Goal: Information Seeking & Learning: Learn about a topic

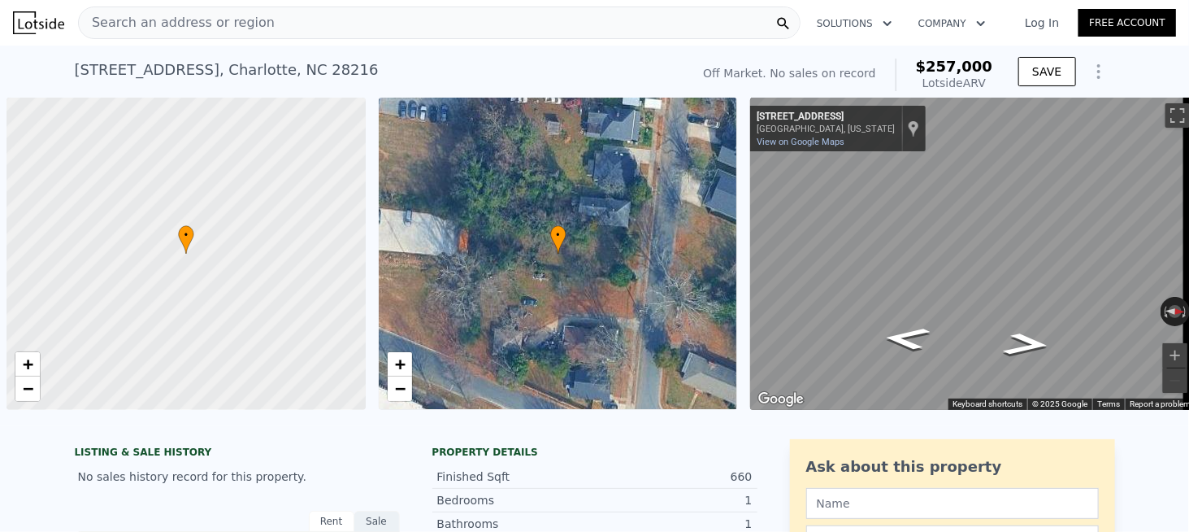
scroll to position [0, 7]
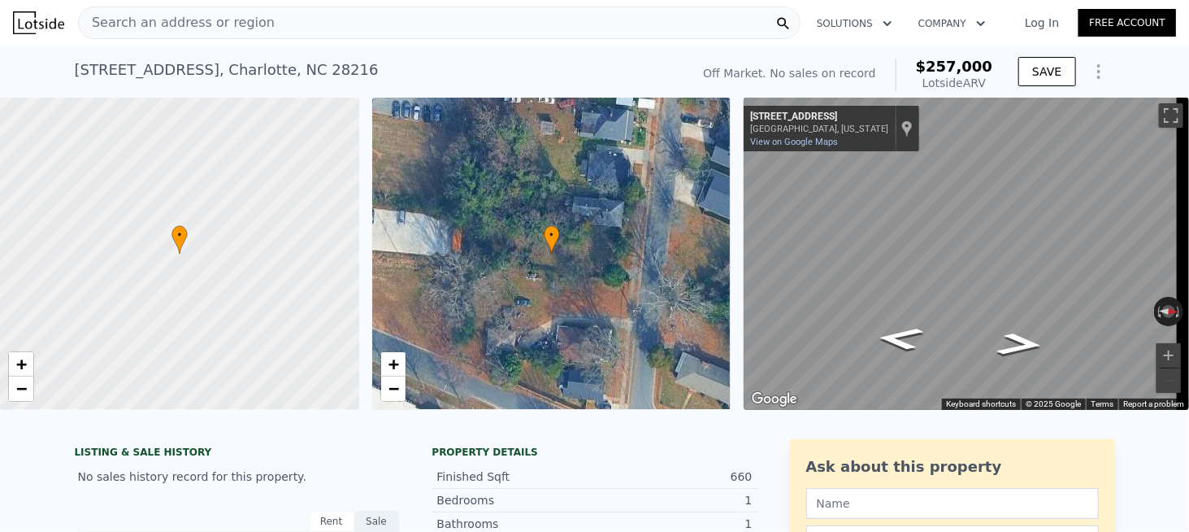
click at [258, 26] on div "Search an address or region" at bounding box center [439, 23] width 723 height 33
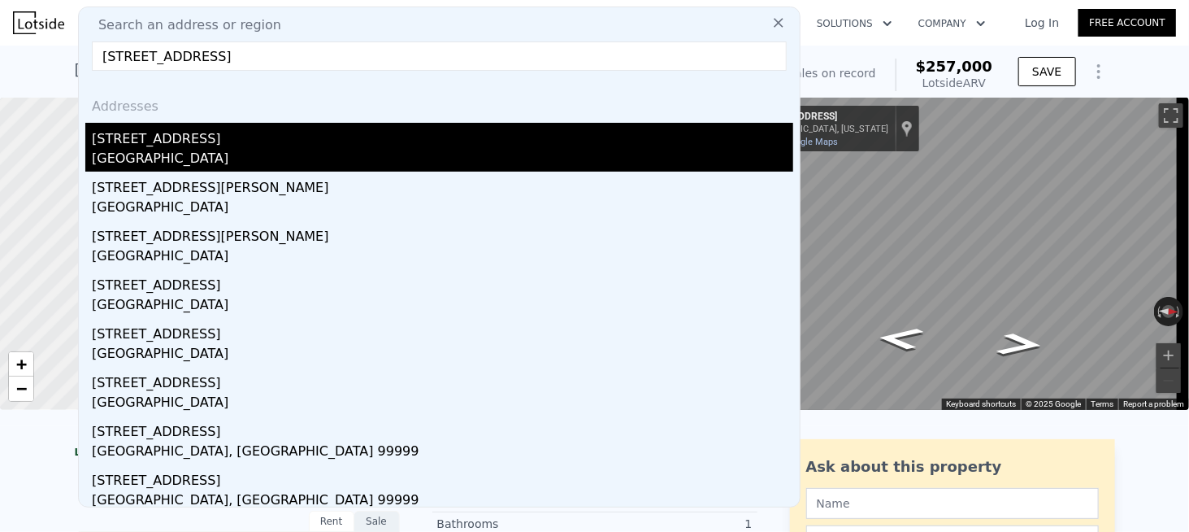
type input "7625 Gainesville Ave, Jacksonville, FL 32208"
click at [154, 152] on div "Jacksonville, FL 32208" at bounding box center [442, 160] width 701 height 23
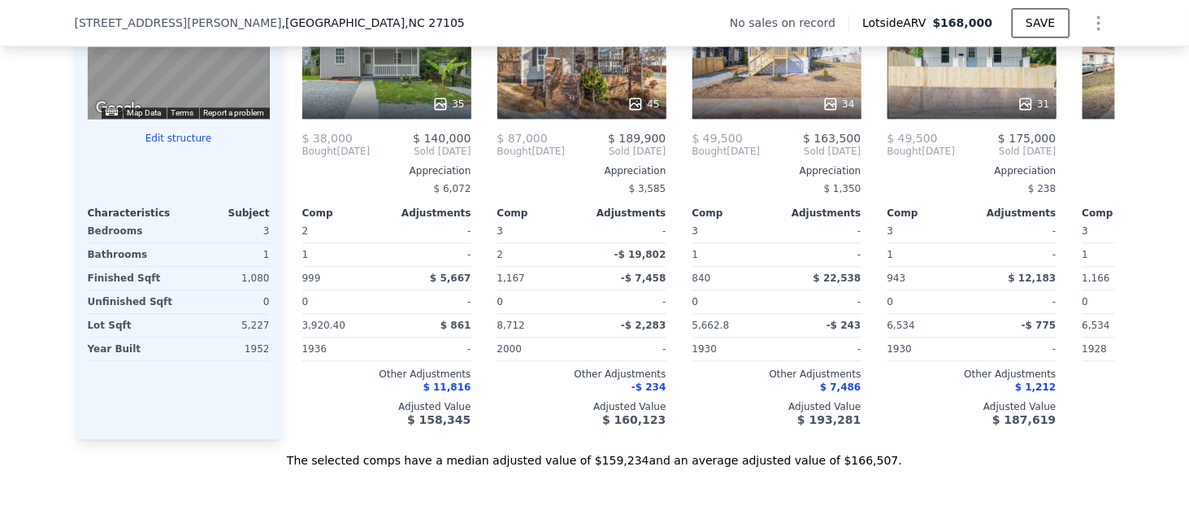
scroll to position [1700, 0]
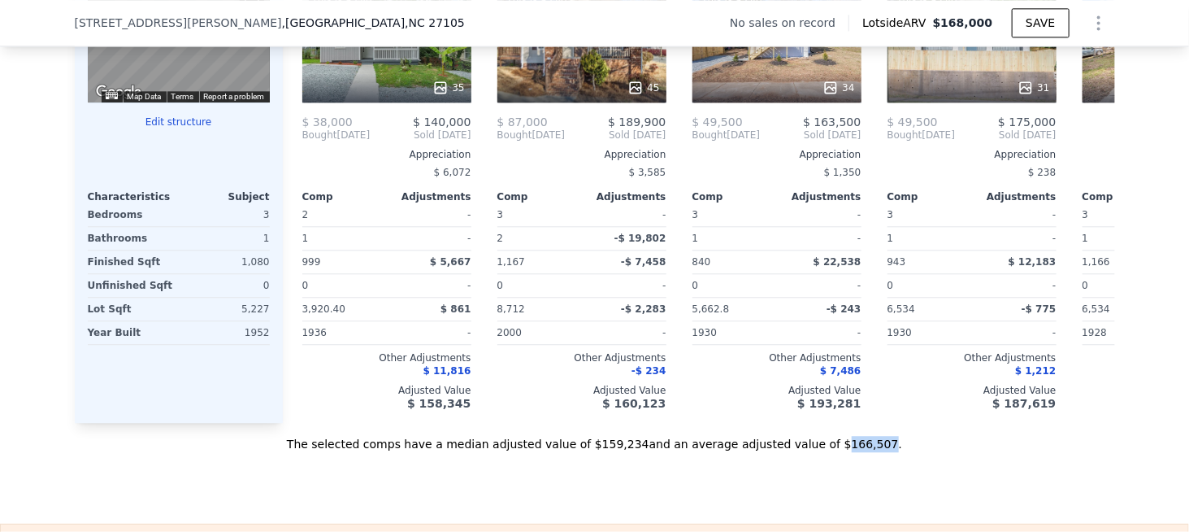
drag, startPoint x: 804, startPoint y: 465, endPoint x: 837, endPoint y: 463, distance: 33.4
click at [837, 452] on div "The selected comps have a median adjusted value of $159,234 and an average adju…" at bounding box center [595, 437] width 1040 height 29
copy div "166,507"
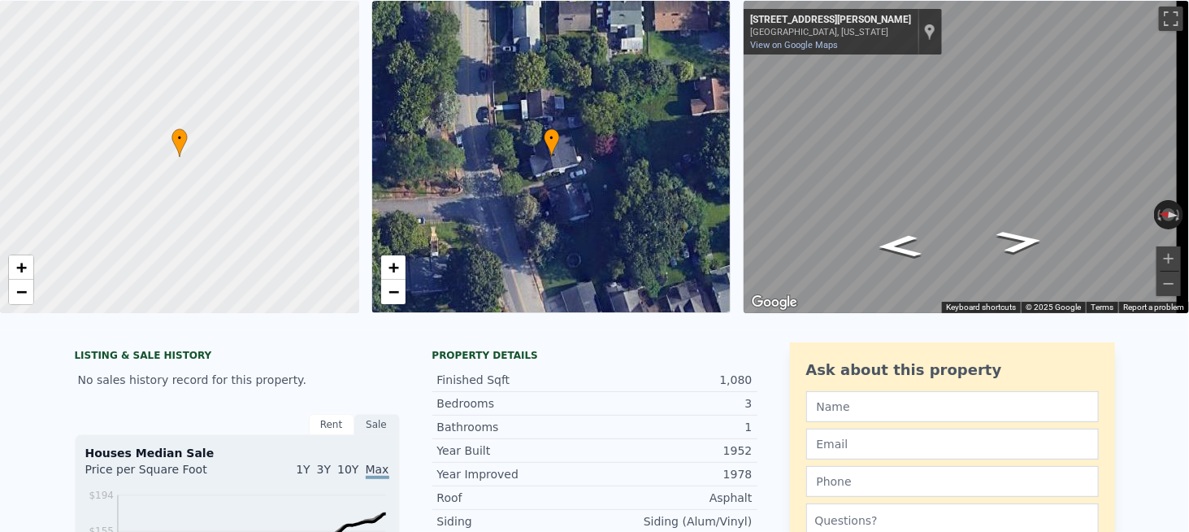
scroll to position [0, 0]
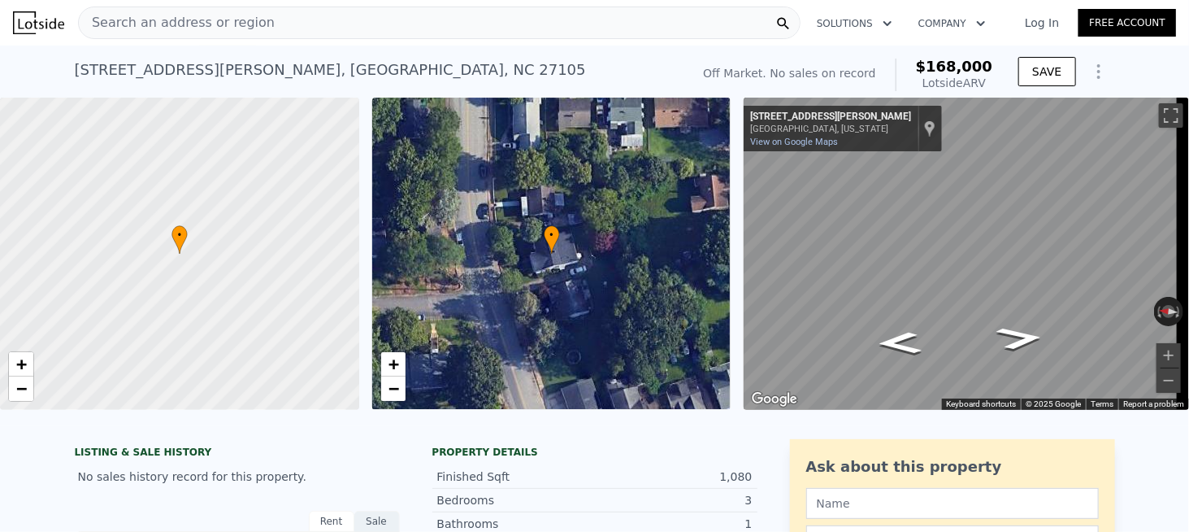
click at [289, 23] on div "Search an address or region" at bounding box center [439, 23] width 723 height 33
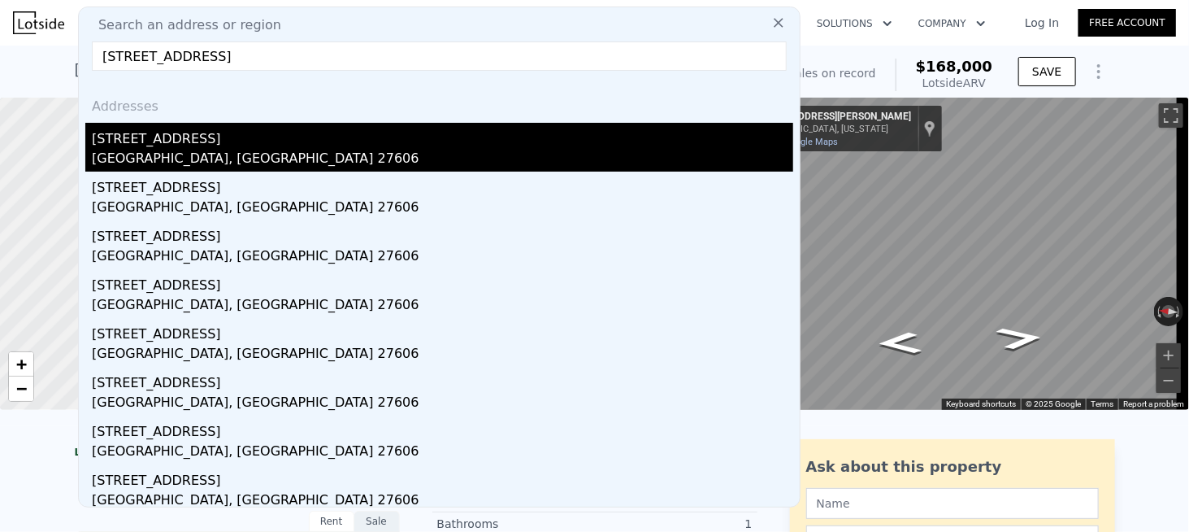
type input "[STREET_ADDRESS]"
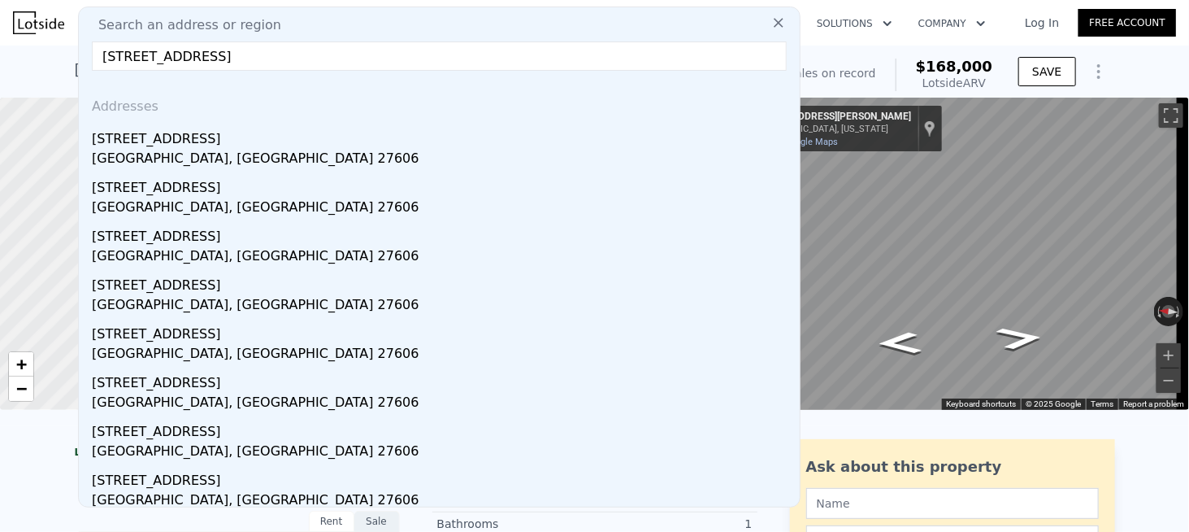
drag, startPoint x: 169, startPoint y: 142, endPoint x: 206, endPoint y: 172, distance: 46.8
click at [169, 141] on div "[STREET_ADDRESS]" at bounding box center [442, 136] width 701 height 26
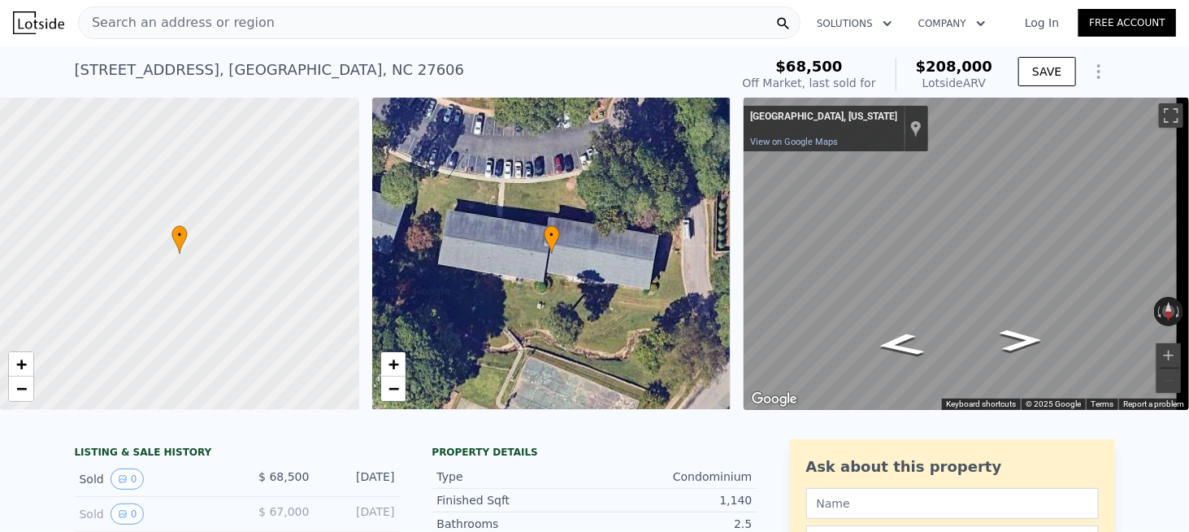
click at [153, 22] on span "Search an address or region" at bounding box center [177, 23] width 196 height 20
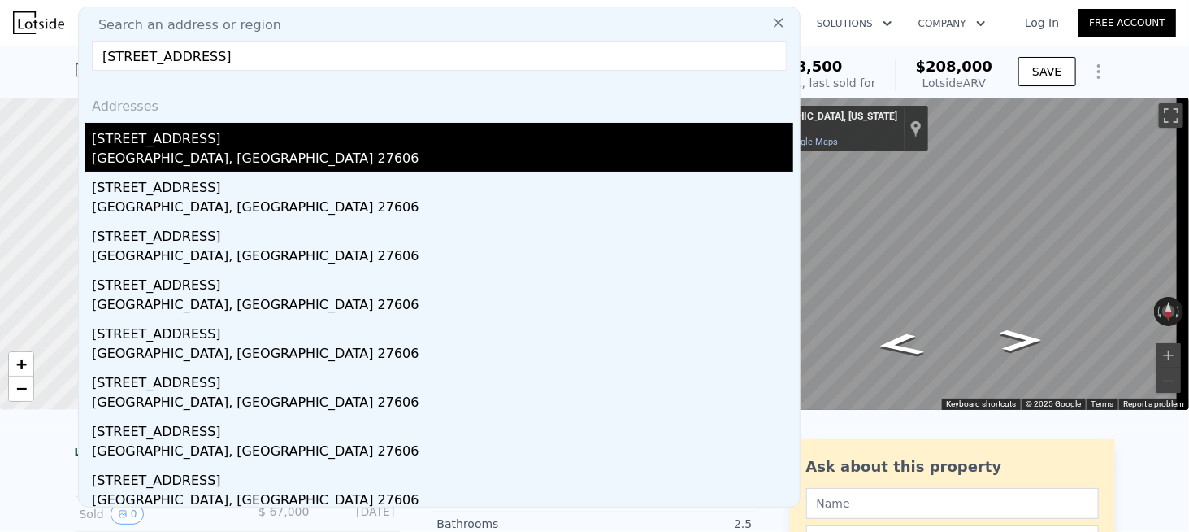
type input "[STREET_ADDRESS]"
click at [166, 166] on div "[GEOGRAPHIC_DATA], [GEOGRAPHIC_DATA] 27606" at bounding box center [442, 160] width 701 height 23
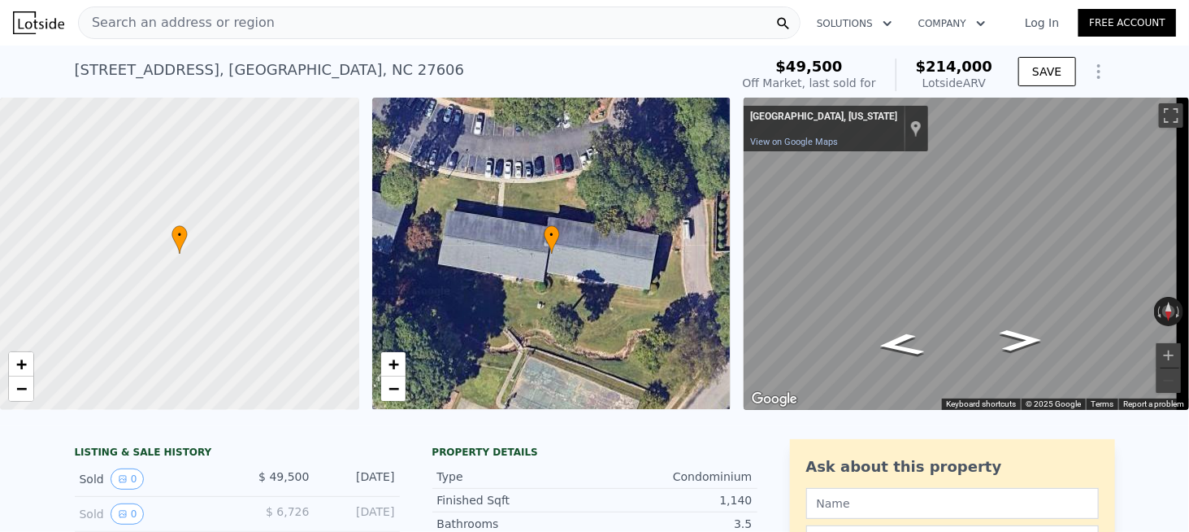
click at [217, 33] on div "Search an address or region" at bounding box center [177, 22] width 196 height 31
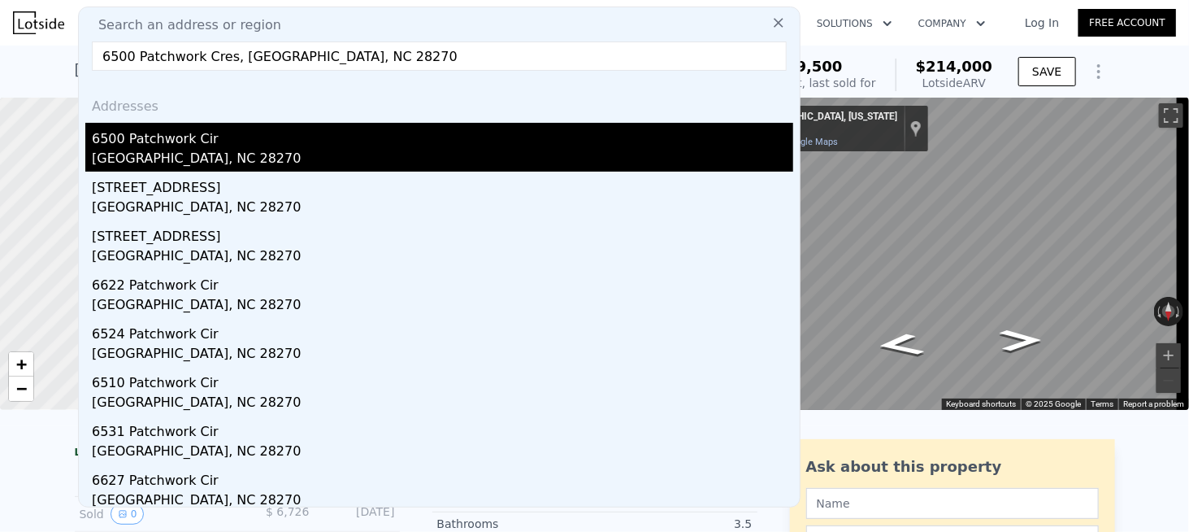
type input "6500 Patchwork Cres, [GEOGRAPHIC_DATA], NC 28270"
click at [199, 145] on div "6500 Patchwork Cir" at bounding box center [442, 136] width 701 height 26
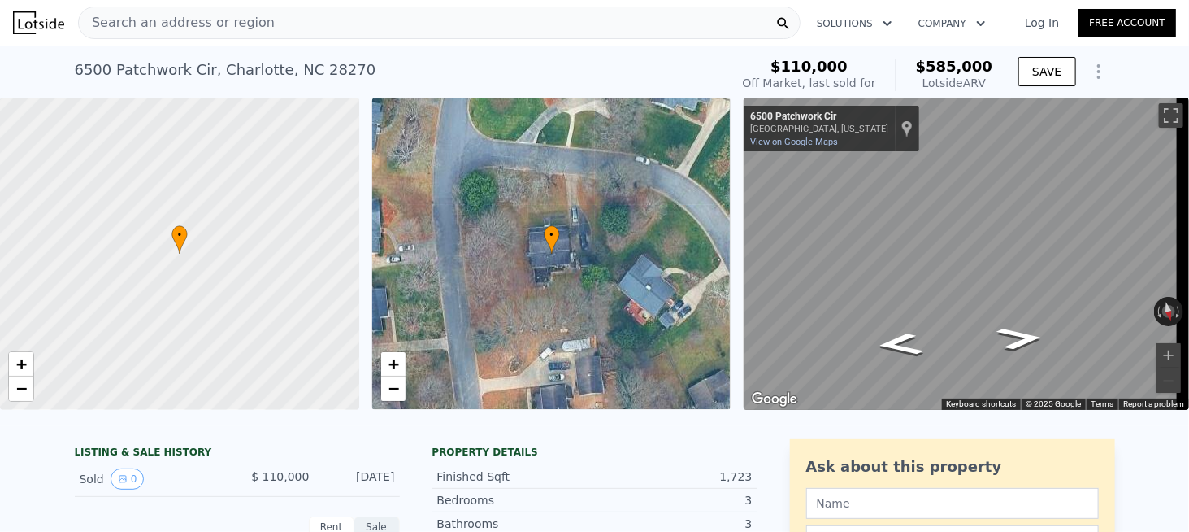
click at [255, 23] on div "Search an address or region" at bounding box center [439, 23] width 723 height 33
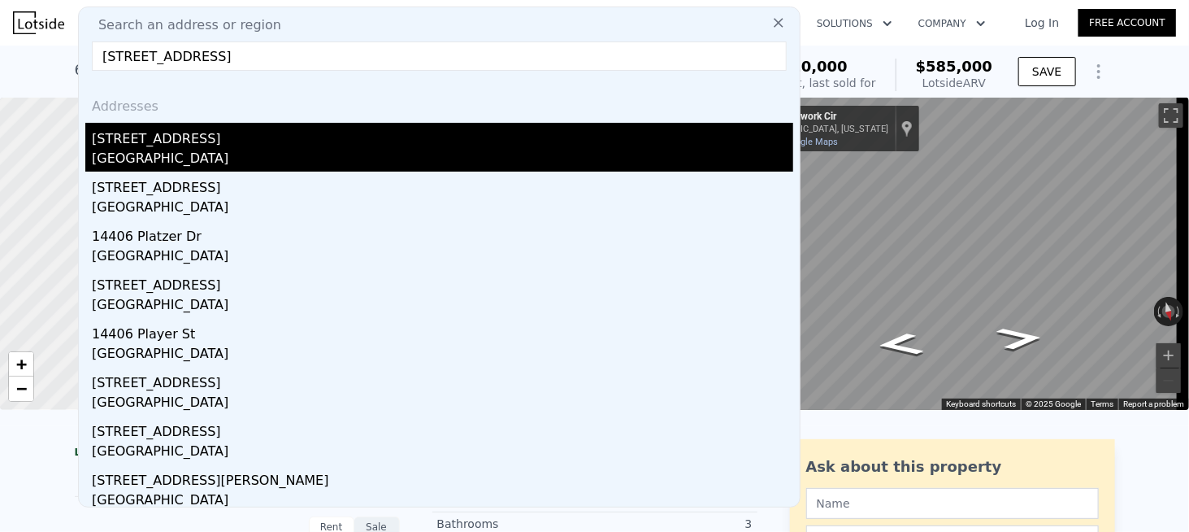
type input "[STREET_ADDRESS]"
click at [163, 143] on div "[STREET_ADDRESS]" at bounding box center [442, 136] width 701 height 26
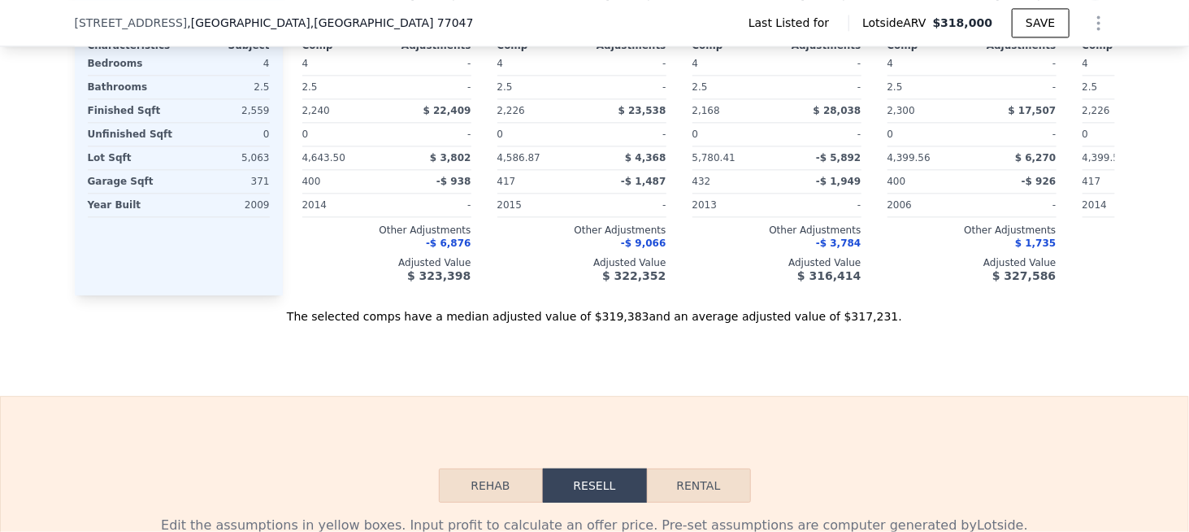
scroll to position [1619, 0]
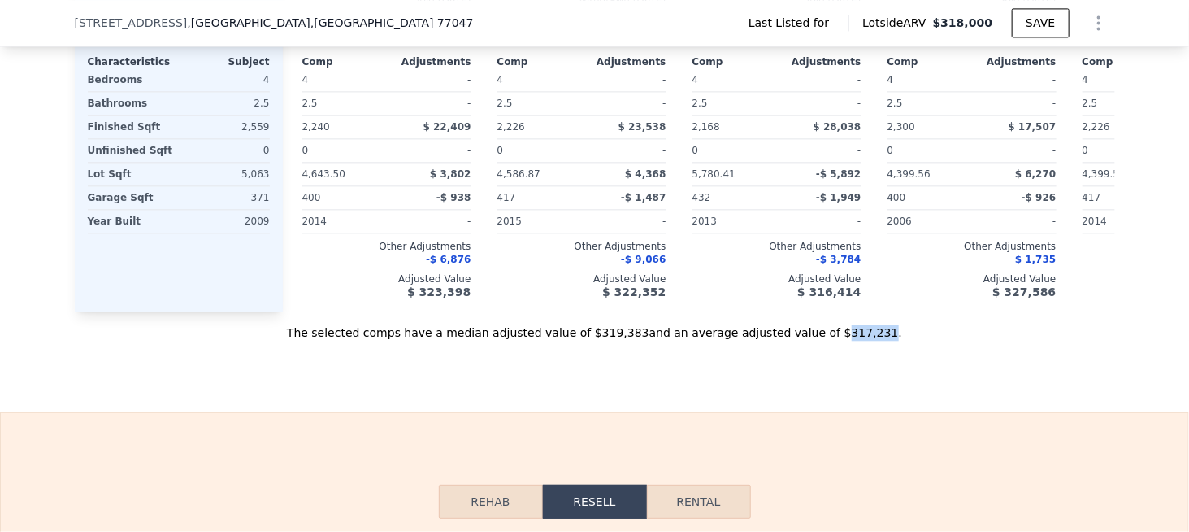
drag, startPoint x: 802, startPoint y: 343, endPoint x: 836, endPoint y: 345, distance: 33.4
click at [836, 341] on div "The selected comps have a median adjusted value of $319,383 and an average adju…" at bounding box center [595, 325] width 1040 height 29
copy div "317,231"
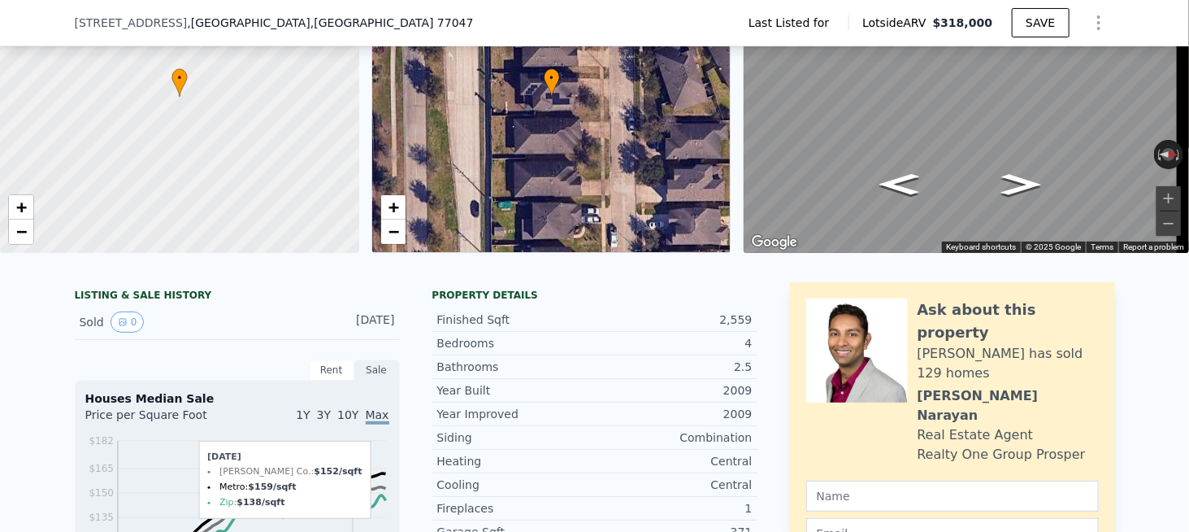
scroll to position [0, 0]
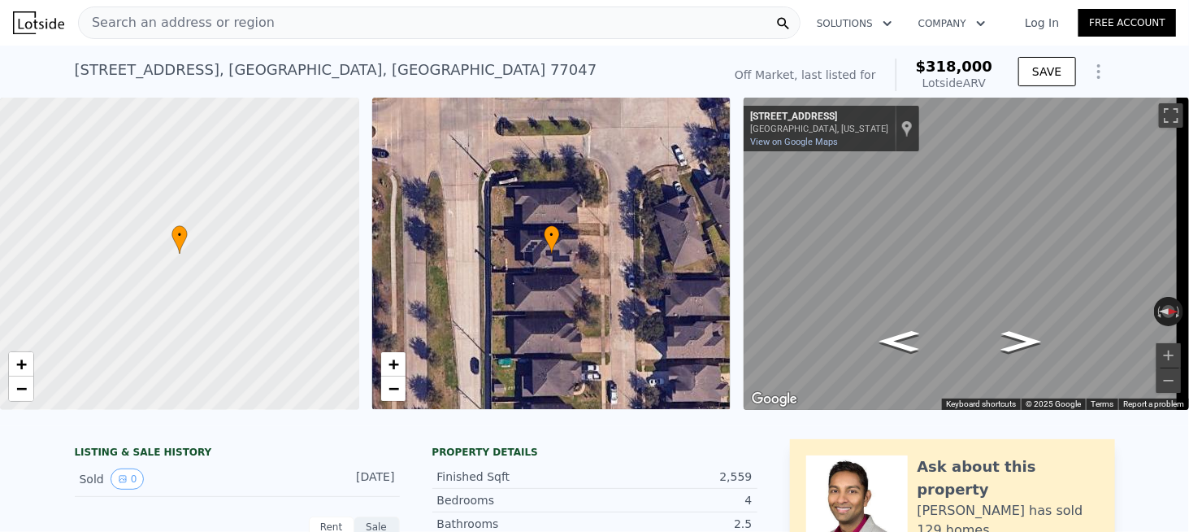
click at [244, 17] on span "Search an address or region" at bounding box center [177, 23] width 196 height 20
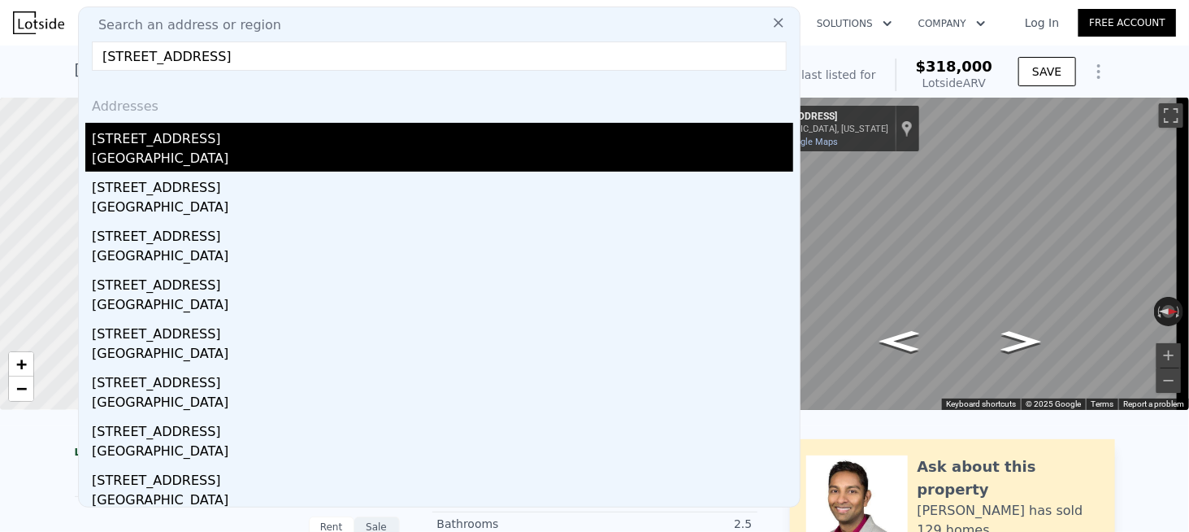
type input "[STREET_ADDRESS]"
click at [163, 142] on div "[STREET_ADDRESS]" at bounding box center [442, 136] width 701 height 26
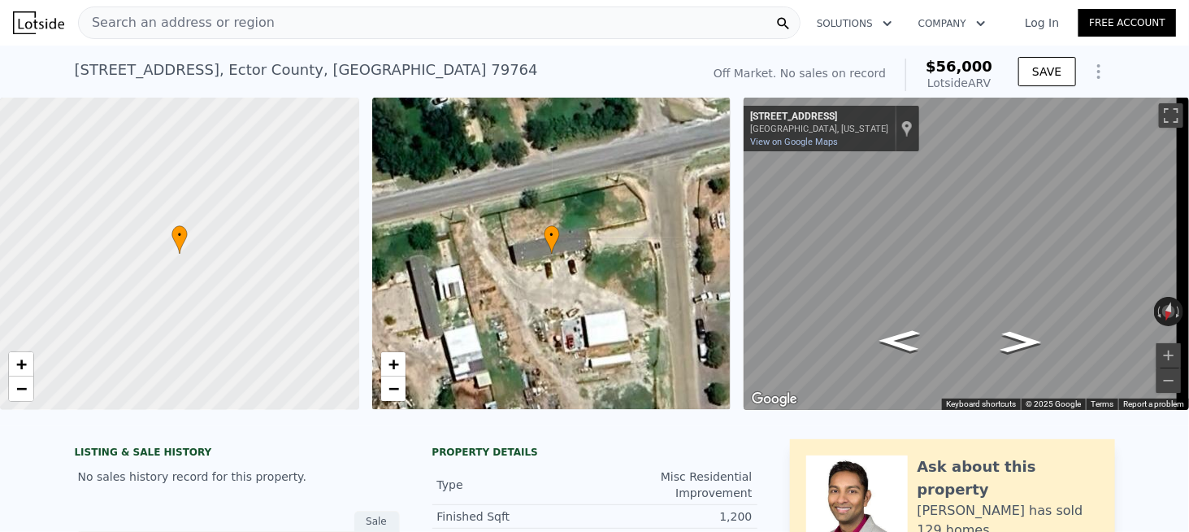
click at [225, 20] on span "Search an address or region" at bounding box center [177, 23] width 196 height 20
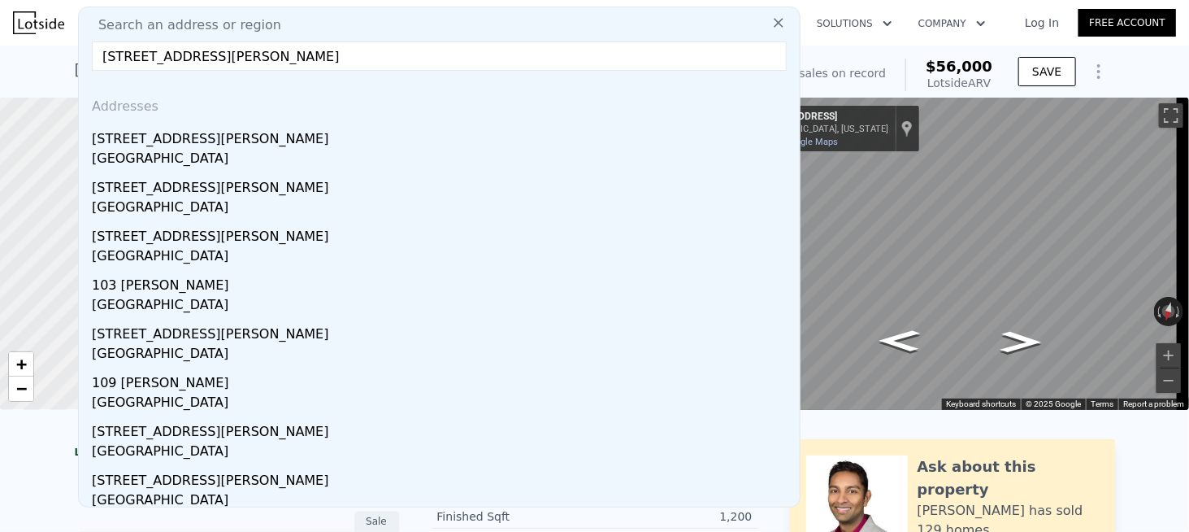
type input "[STREET_ADDRESS][PERSON_NAME]"
click at [159, 150] on div "[GEOGRAPHIC_DATA]" at bounding box center [442, 160] width 701 height 23
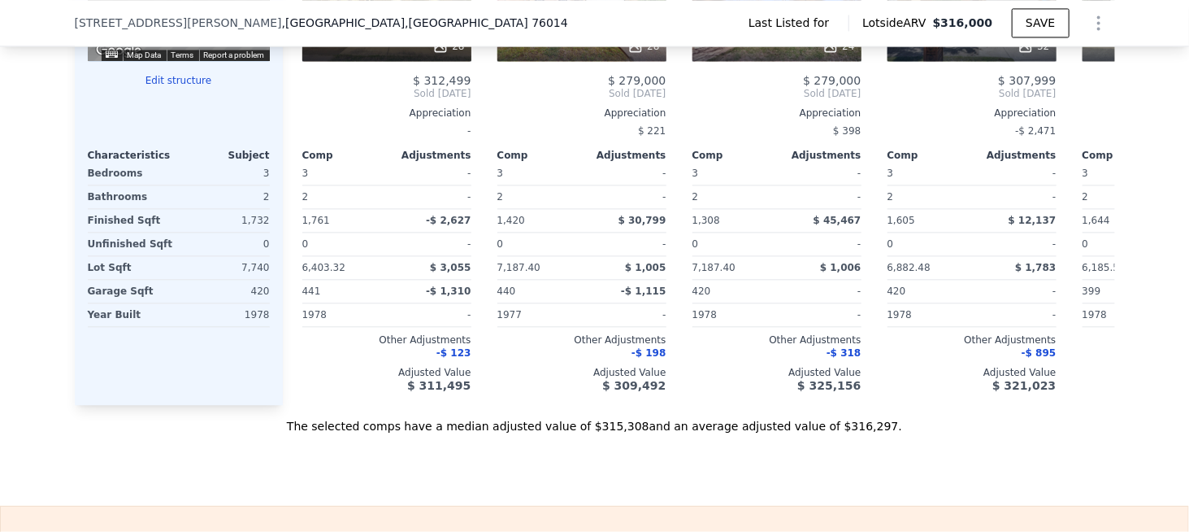
scroll to position [1538, 0]
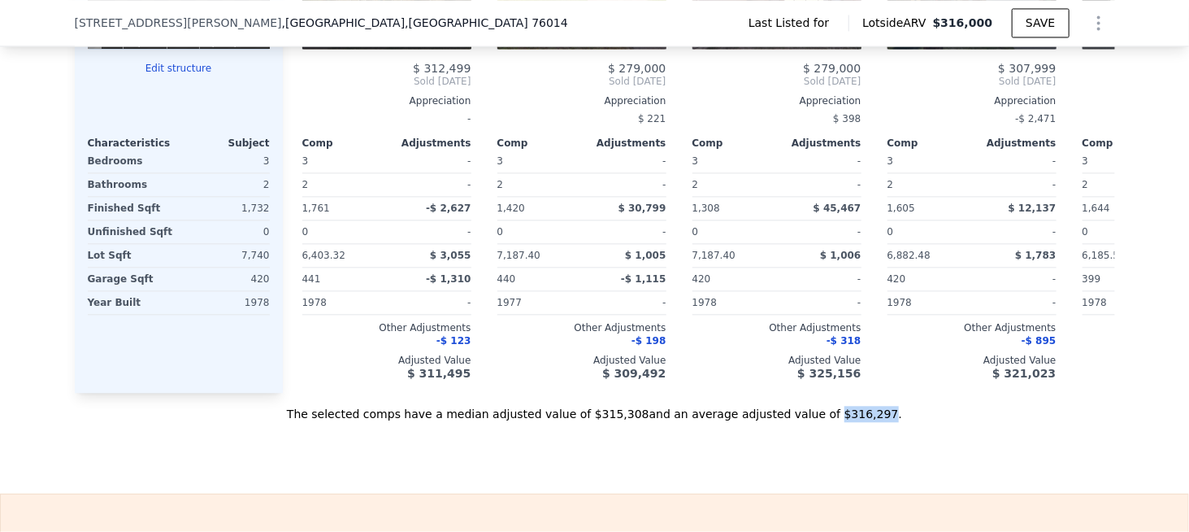
drag, startPoint x: 797, startPoint y: 402, endPoint x: 836, endPoint y: 404, distance: 39.0
click at [836, 404] on div "The selected comps have a median adjusted value of $315,308 and an average adju…" at bounding box center [595, 407] width 1040 height 29
copy div "$316,297"
